Goal: Information Seeking & Learning: Find specific fact

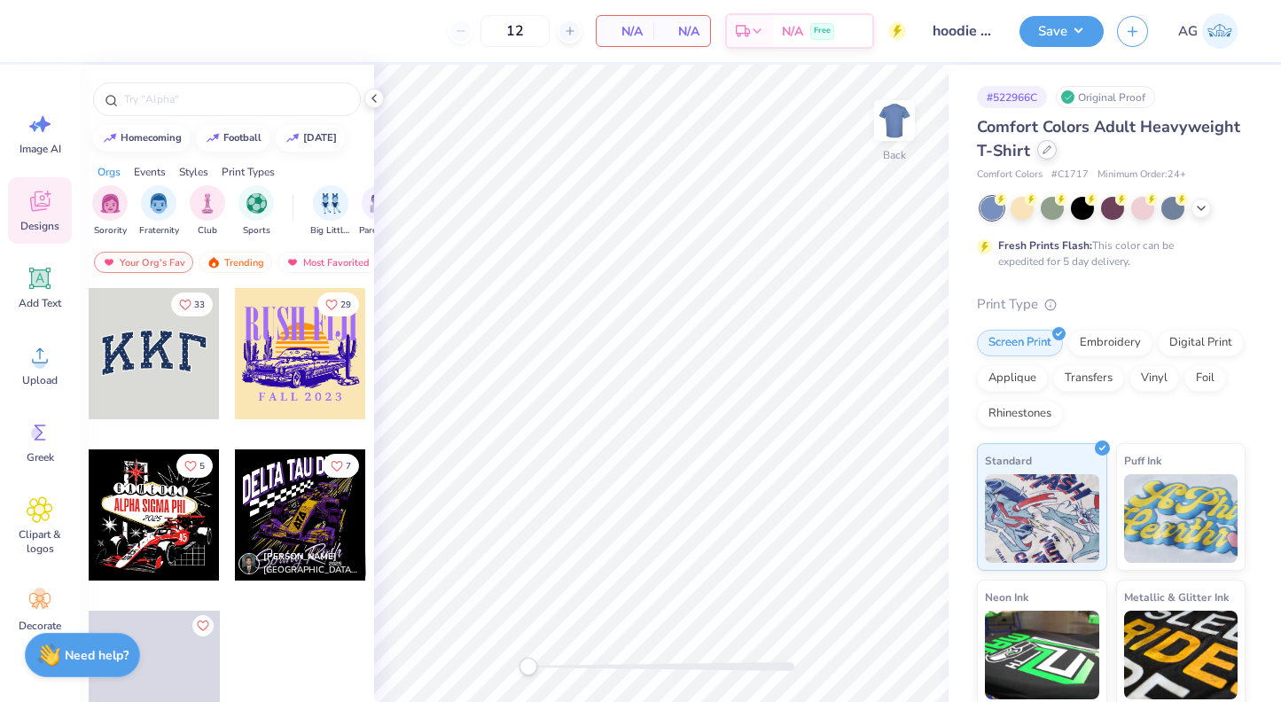
click at [1038, 150] on div at bounding box center [1048, 150] width 20 height 20
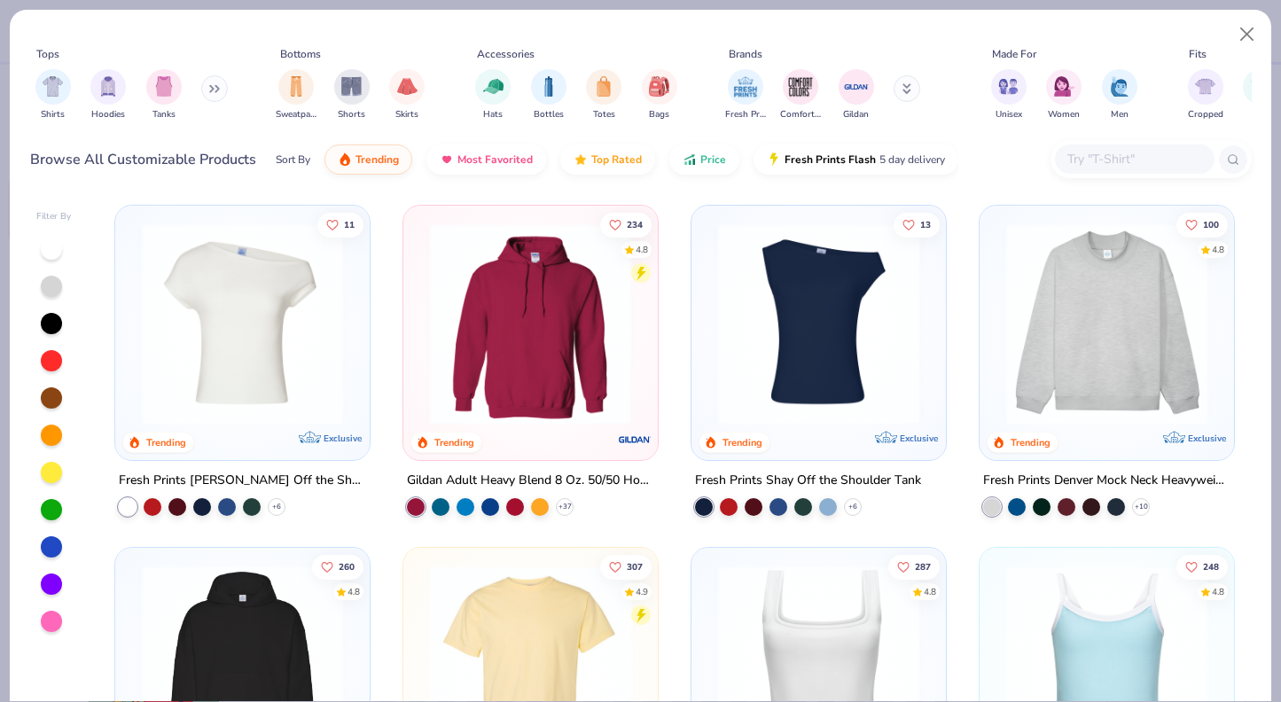
click at [1140, 151] on input "text" at bounding box center [1134, 159] width 137 height 20
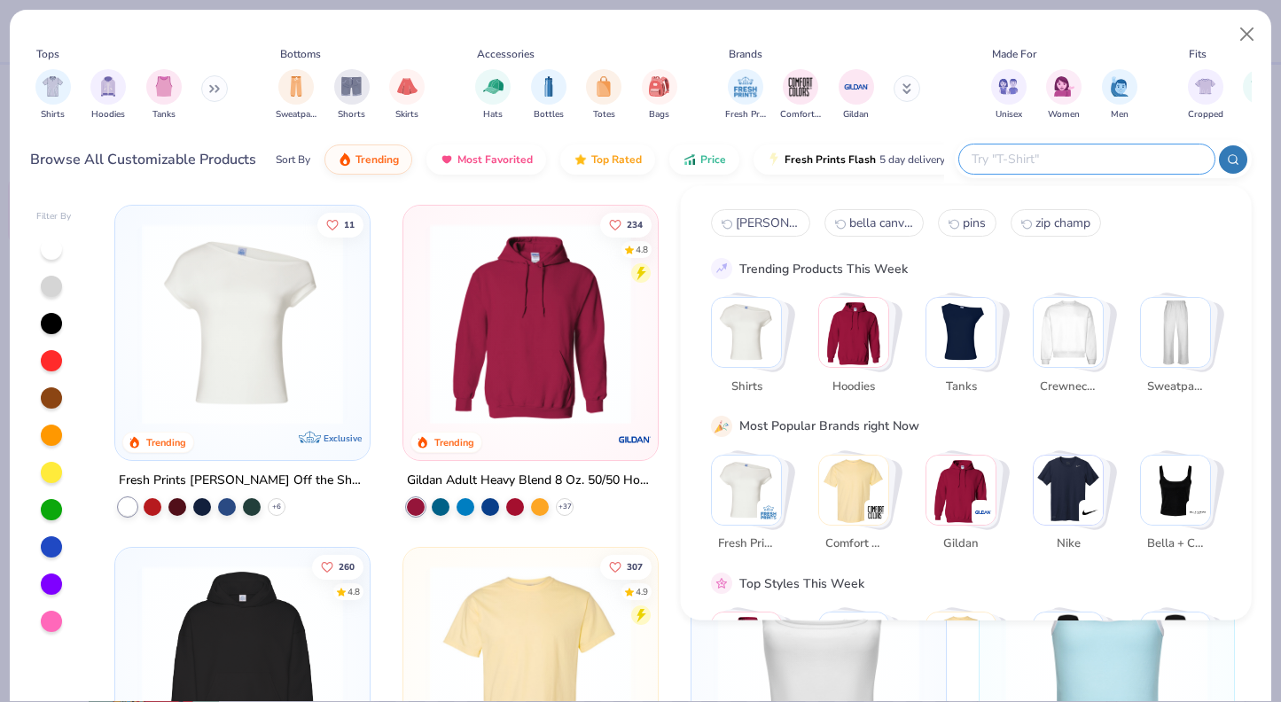
paste input "FP87"
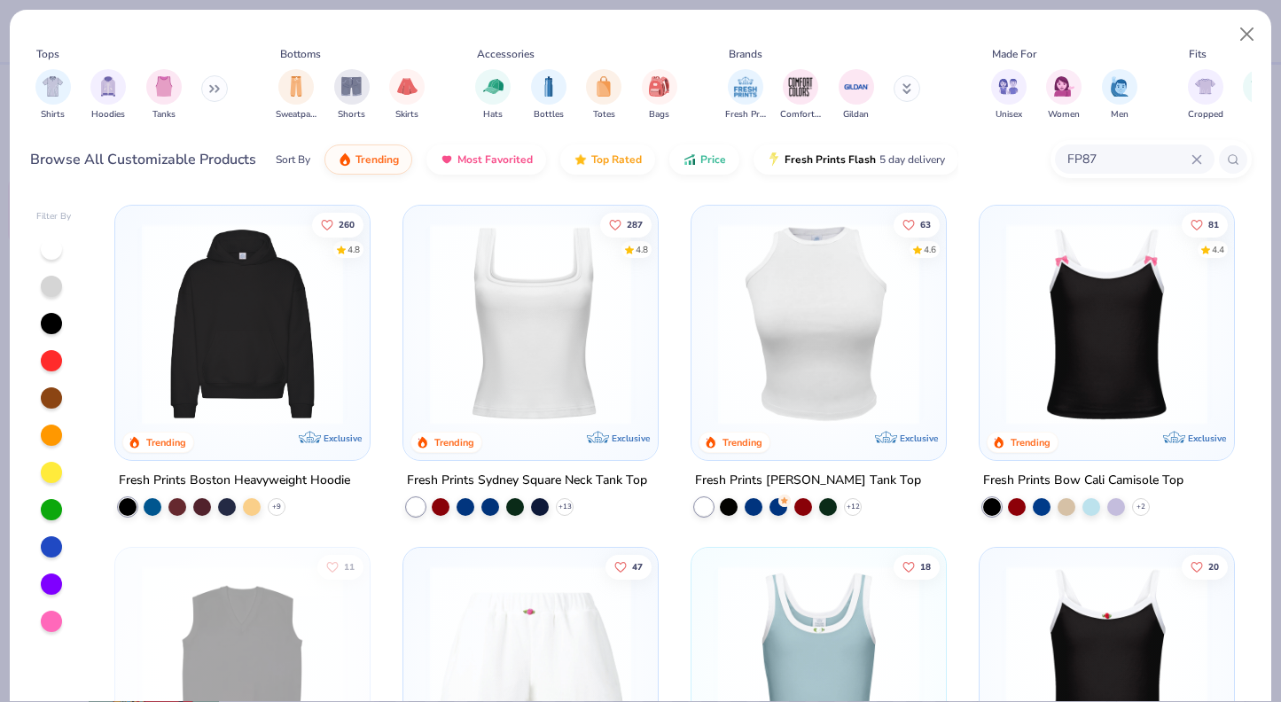
click at [246, 391] on img at bounding box center [242, 323] width 219 height 201
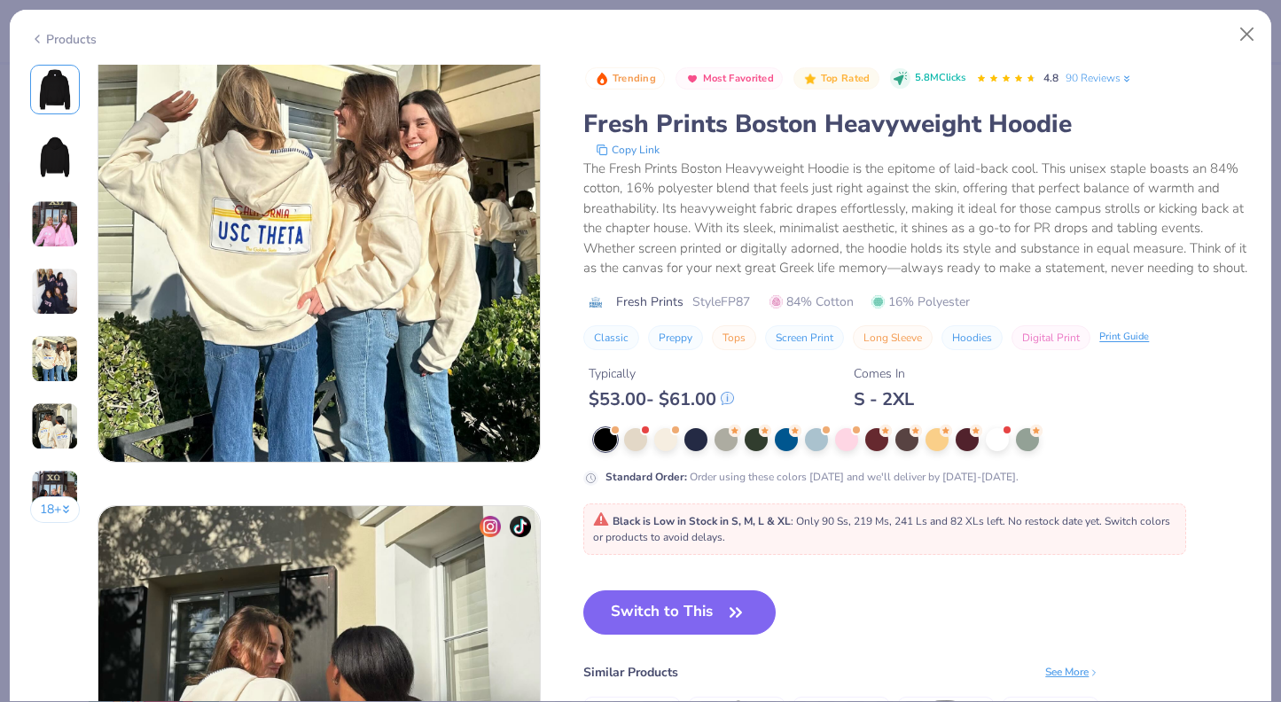
scroll to position [1341, 0]
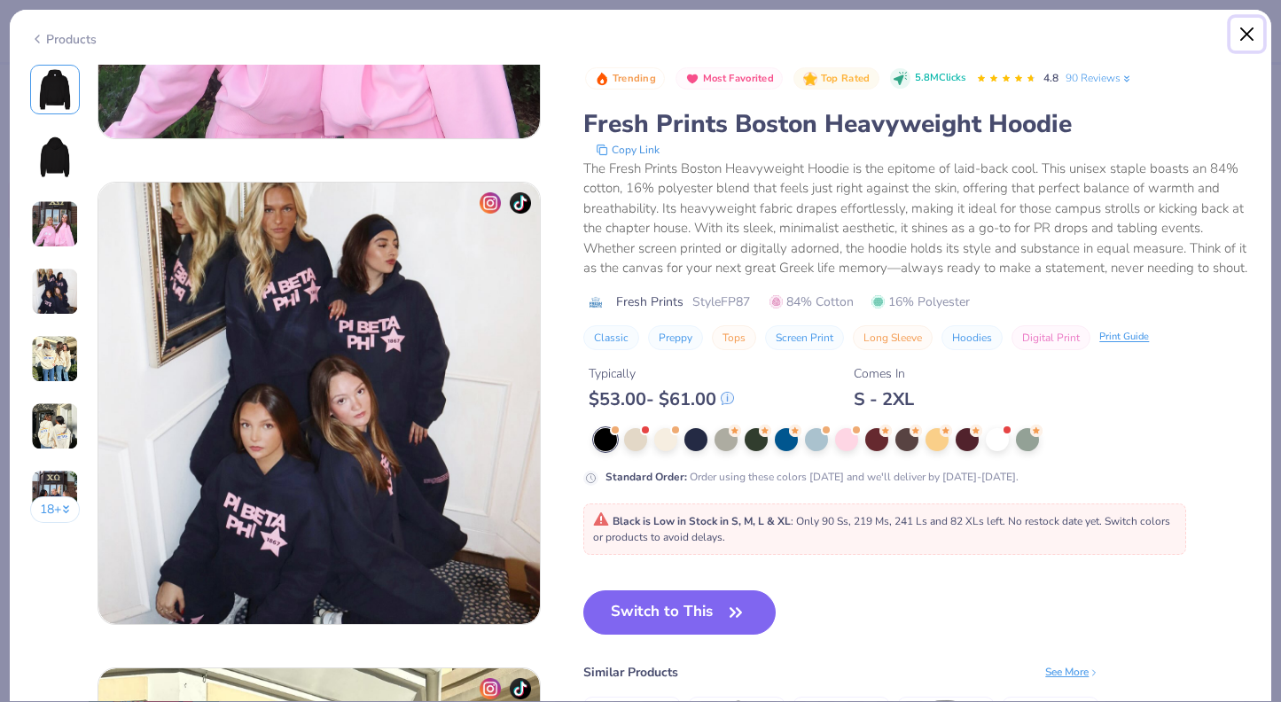
click at [1250, 32] on button "Close" at bounding box center [1248, 35] width 34 height 34
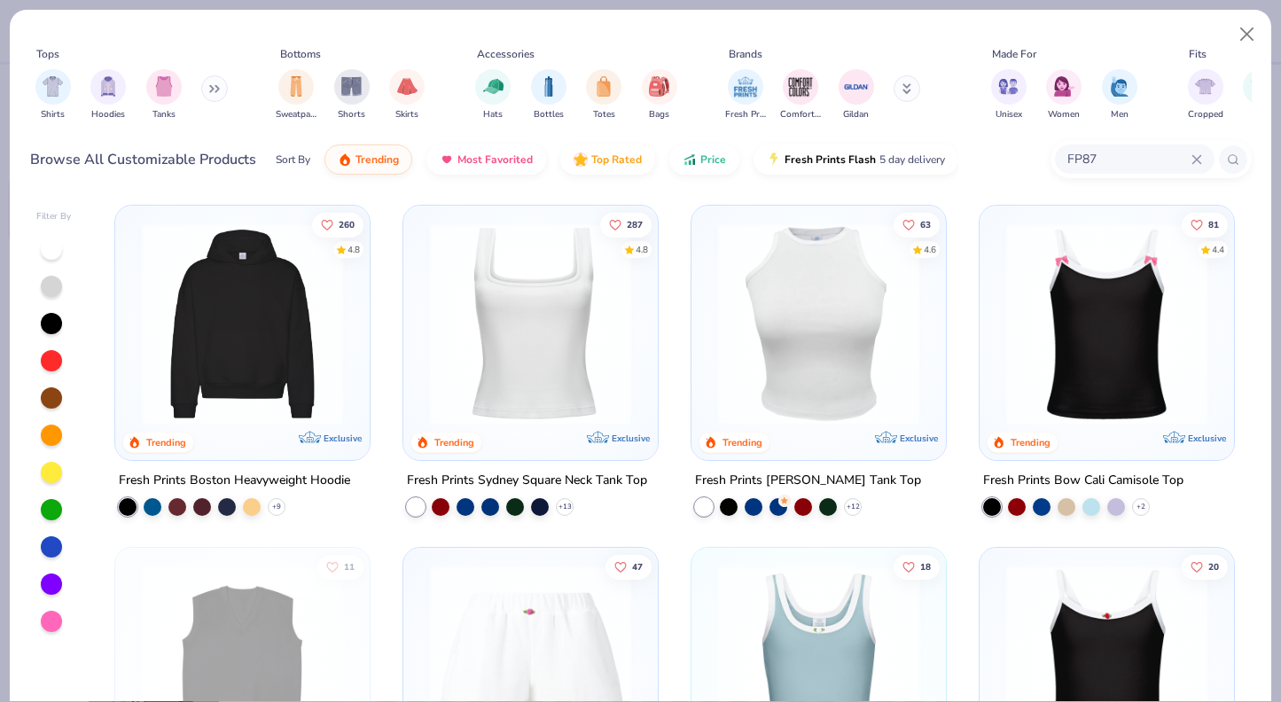
click at [1097, 164] on input "FP87" at bounding box center [1129, 159] width 126 height 20
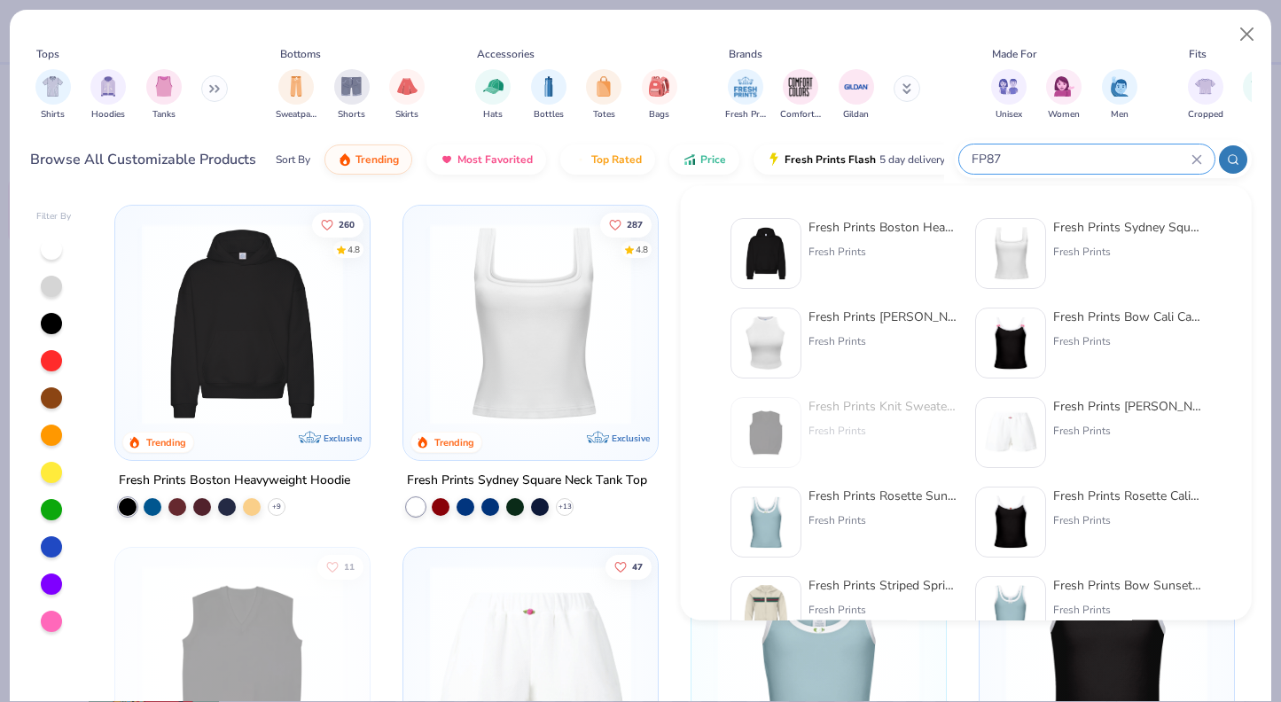
click at [1096, 164] on input "FP87" at bounding box center [1081, 159] width 222 height 20
type input "F"
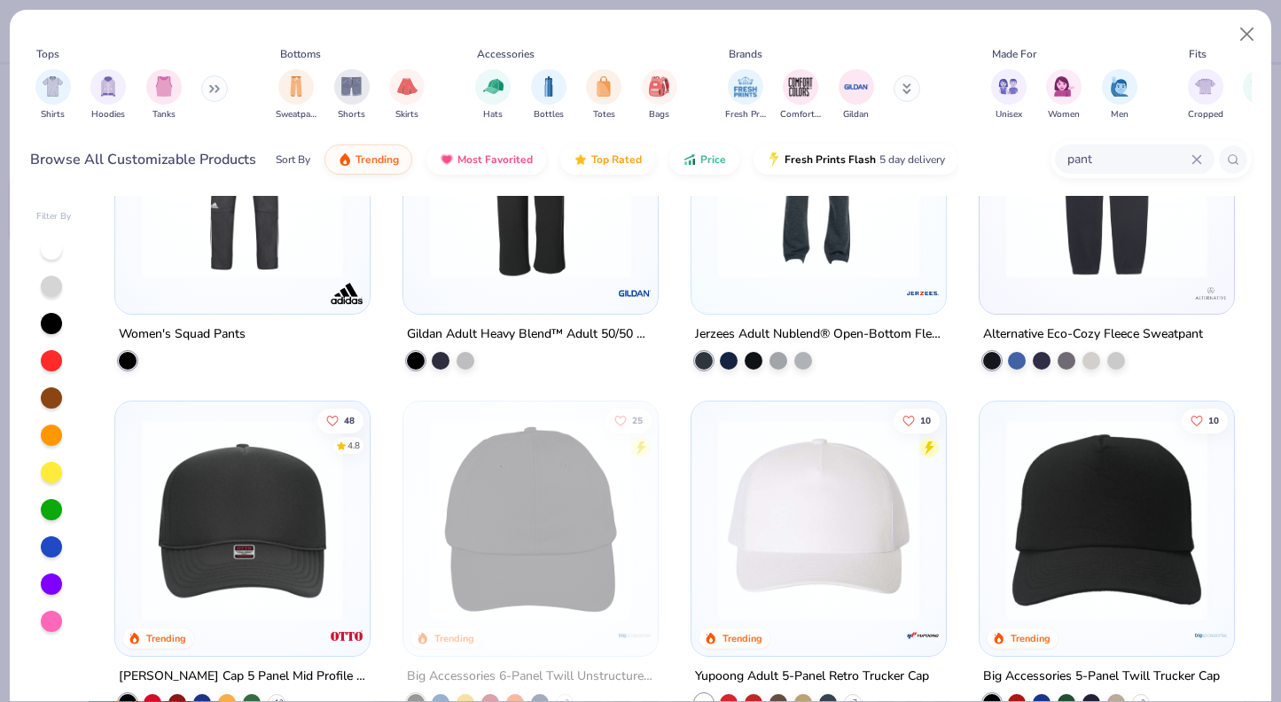
scroll to position [833, 0]
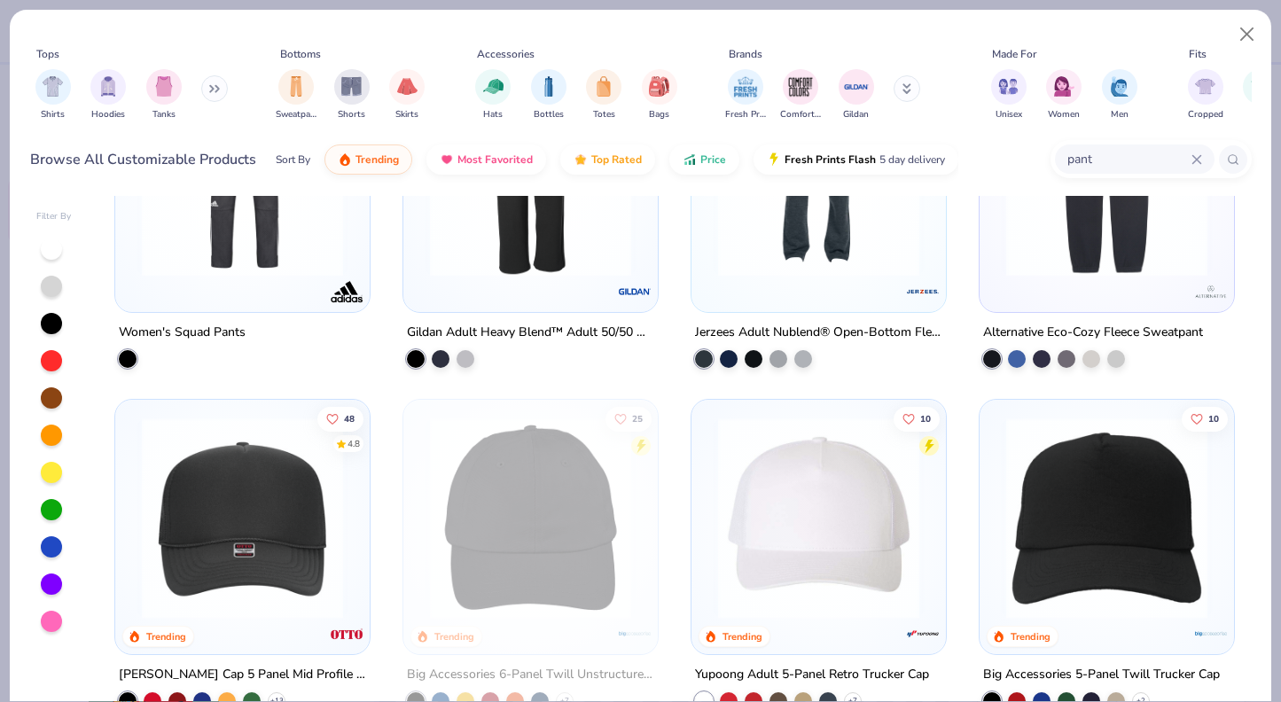
click at [1113, 300] on div at bounding box center [1107, 185] width 255 height 255
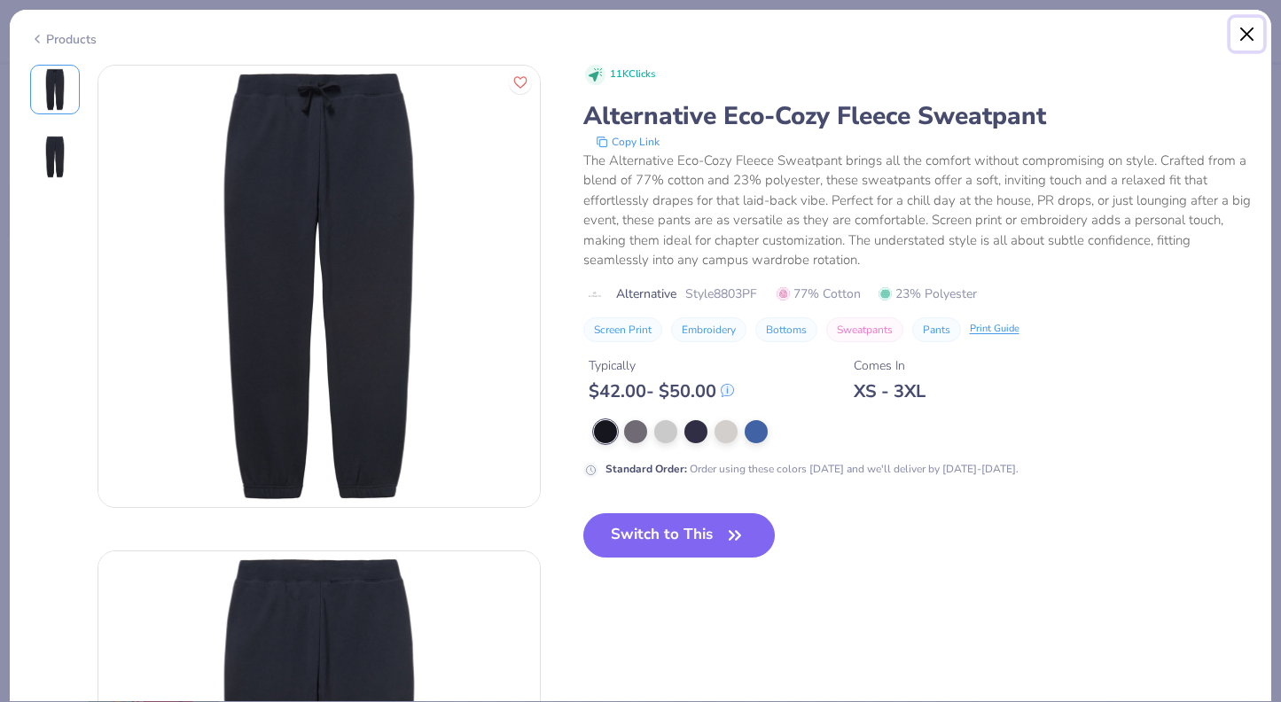
click at [1262, 30] on button "Close" at bounding box center [1248, 35] width 34 height 34
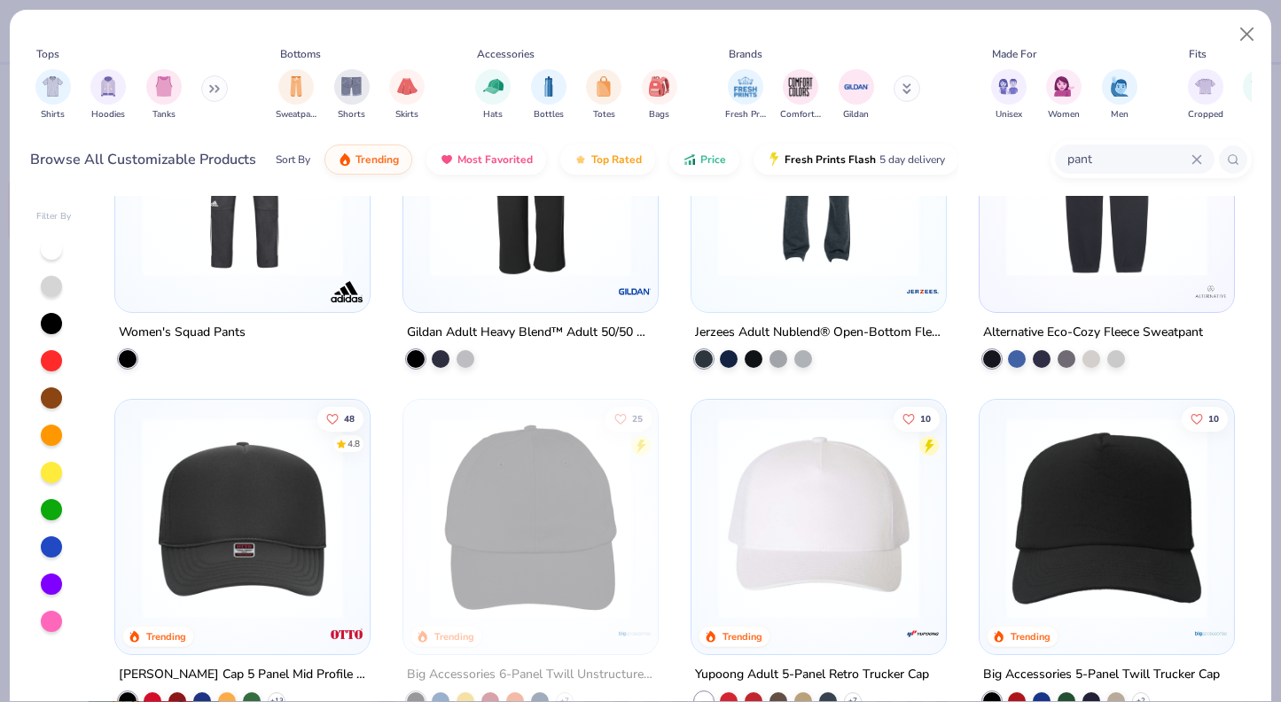
click at [1108, 161] on input "pant" at bounding box center [1129, 159] width 126 height 20
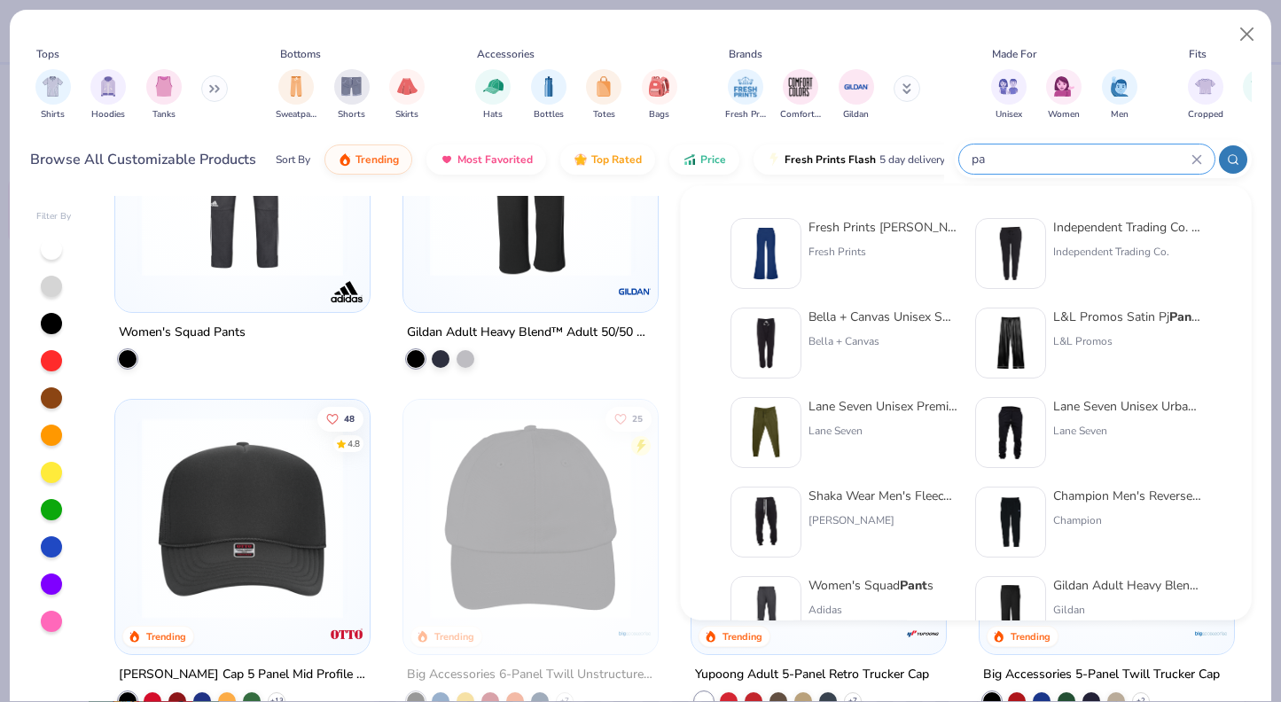
type input "p"
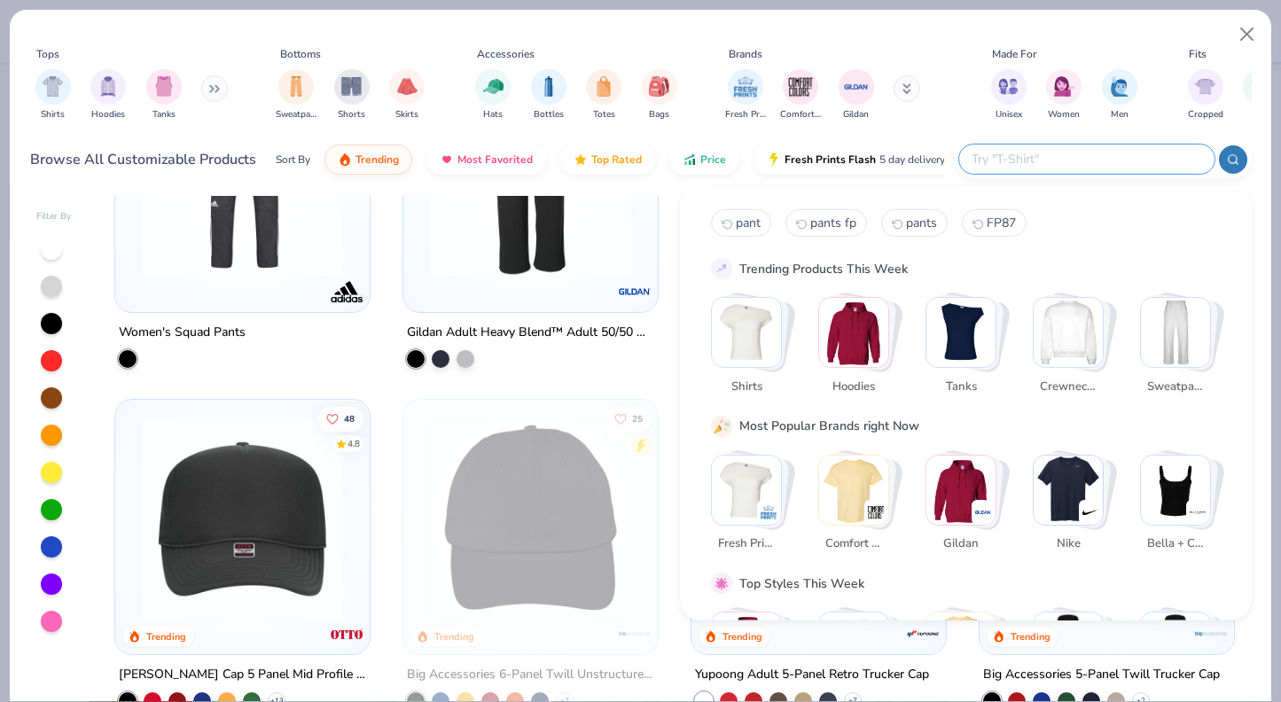
scroll to position [1, 0]
click at [1188, 314] on img "Stack Card Button Sweatpants" at bounding box center [1175, 331] width 69 height 69
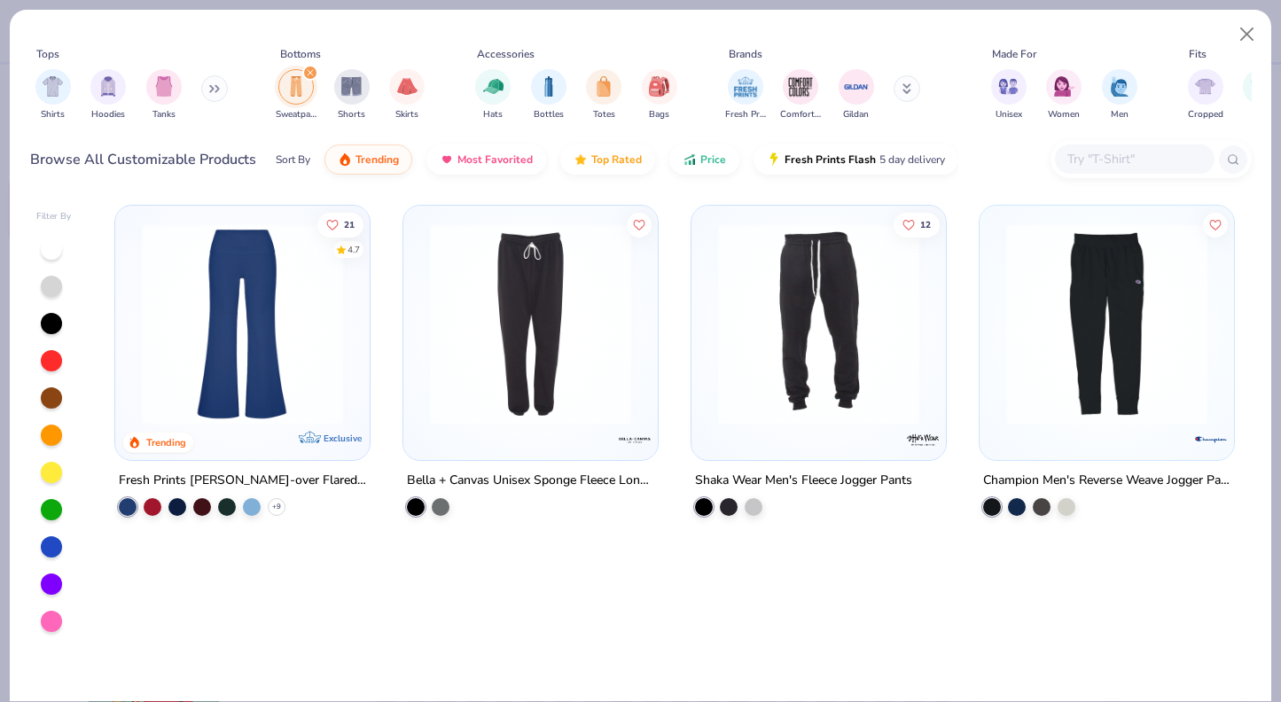
click at [498, 379] on img at bounding box center [530, 323] width 219 height 201
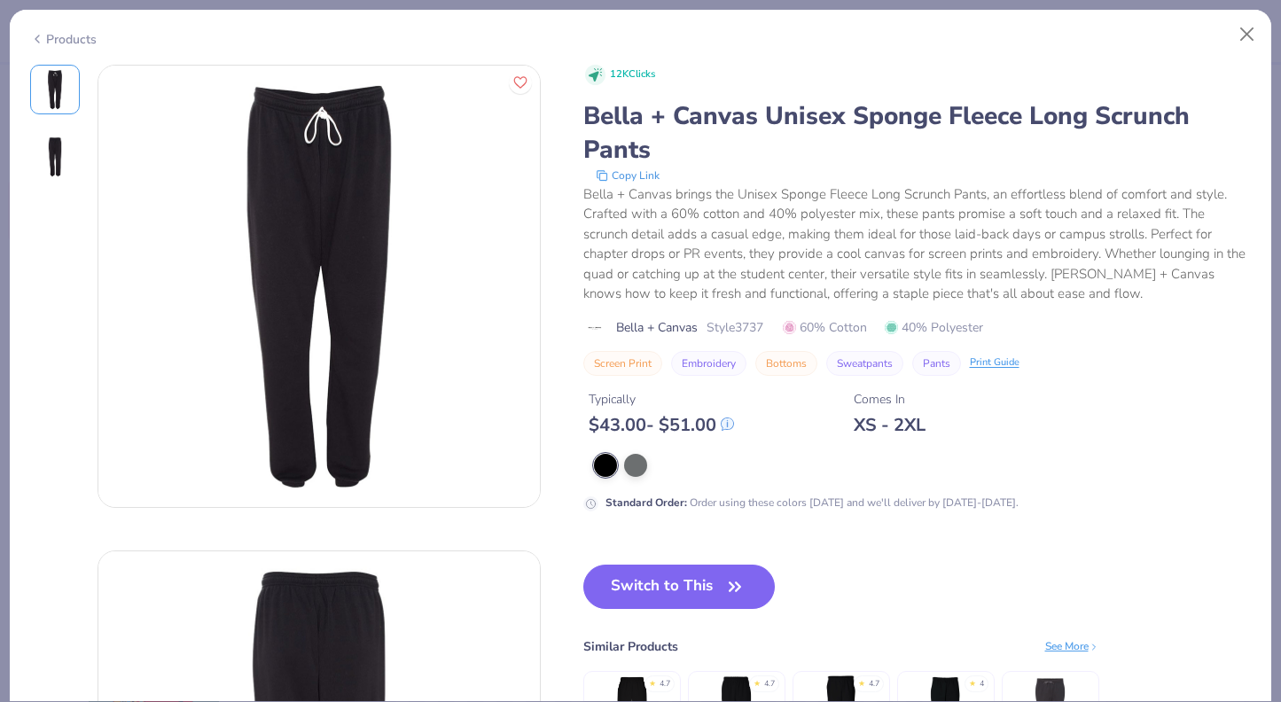
click at [760, 331] on span "Style 3737" at bounding box center [735, 327] width 57 height 19
copy span "3737"
click at [1240, 36] on button "Close" at bounding box center [1248, 35] width 34 height 34
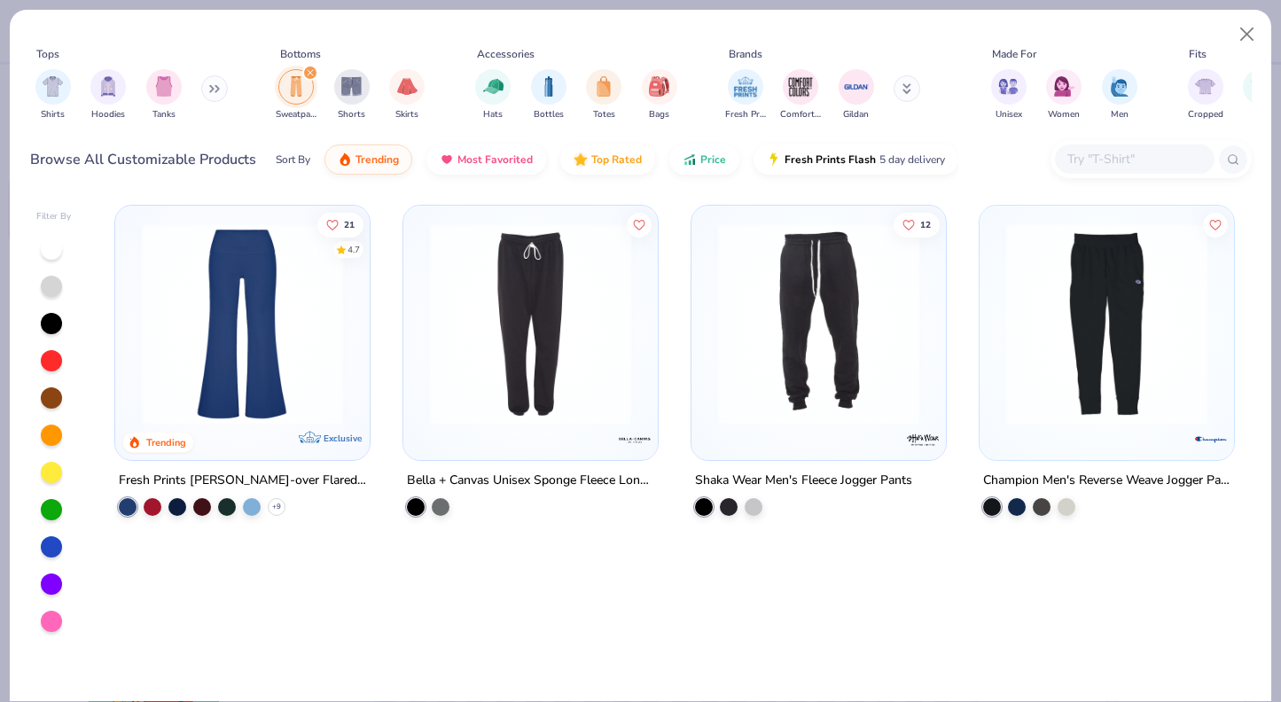
click at [1119, 163] on input "text" at bounding box center [1134, 159] width 137 height 20
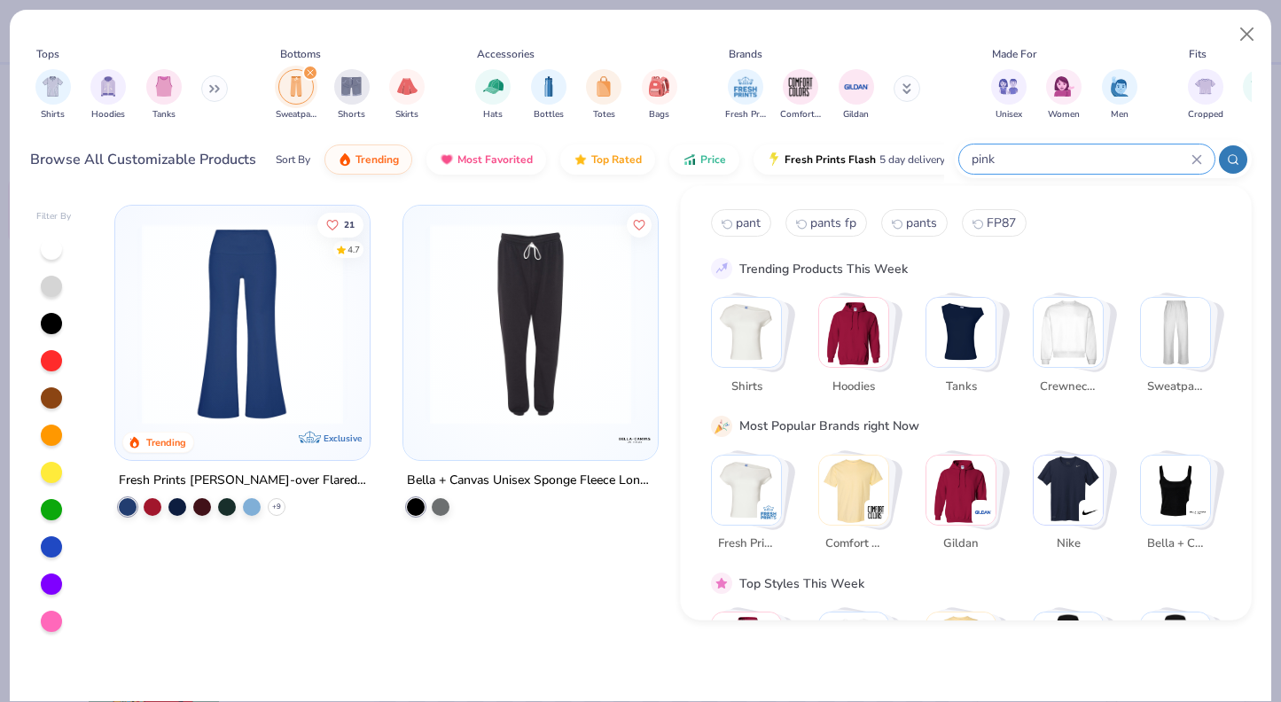
type input "pink"
